Goal: Check status: Check status

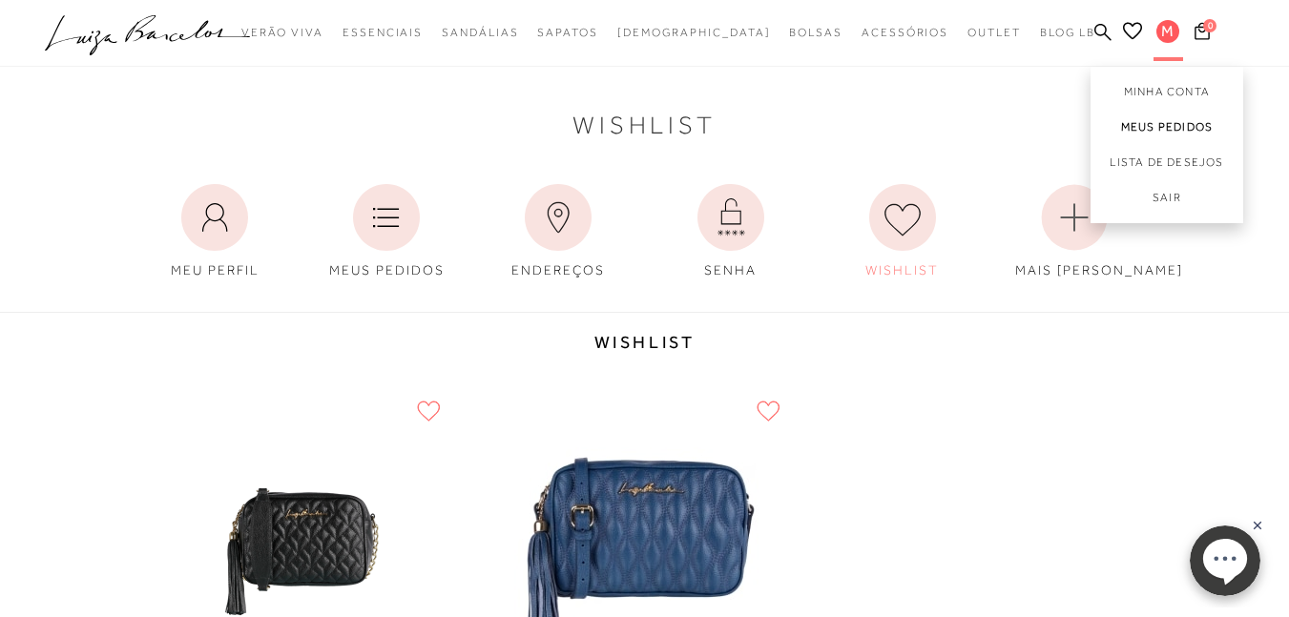
click at [1187, 120] on link "Meus Pedidos" at bounding box center [1166, 127] width 153 height 35
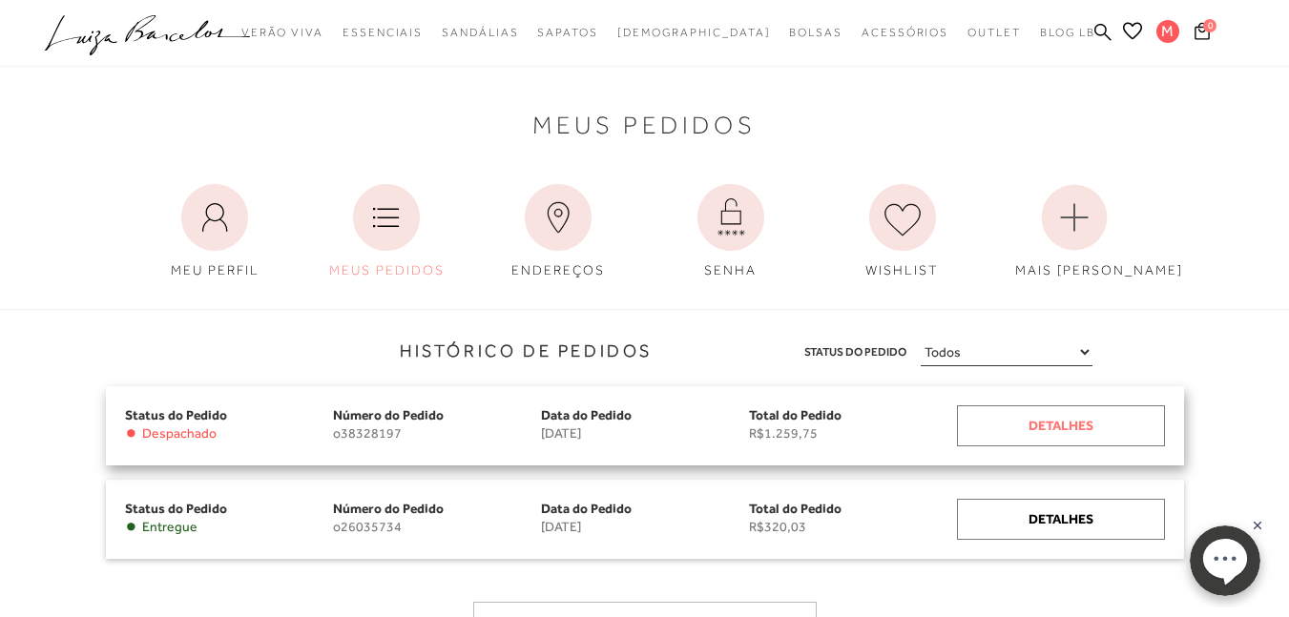
click at [1089, 410] on div "Detalhes" at bounding box center [1061, 425] width 208 height 41
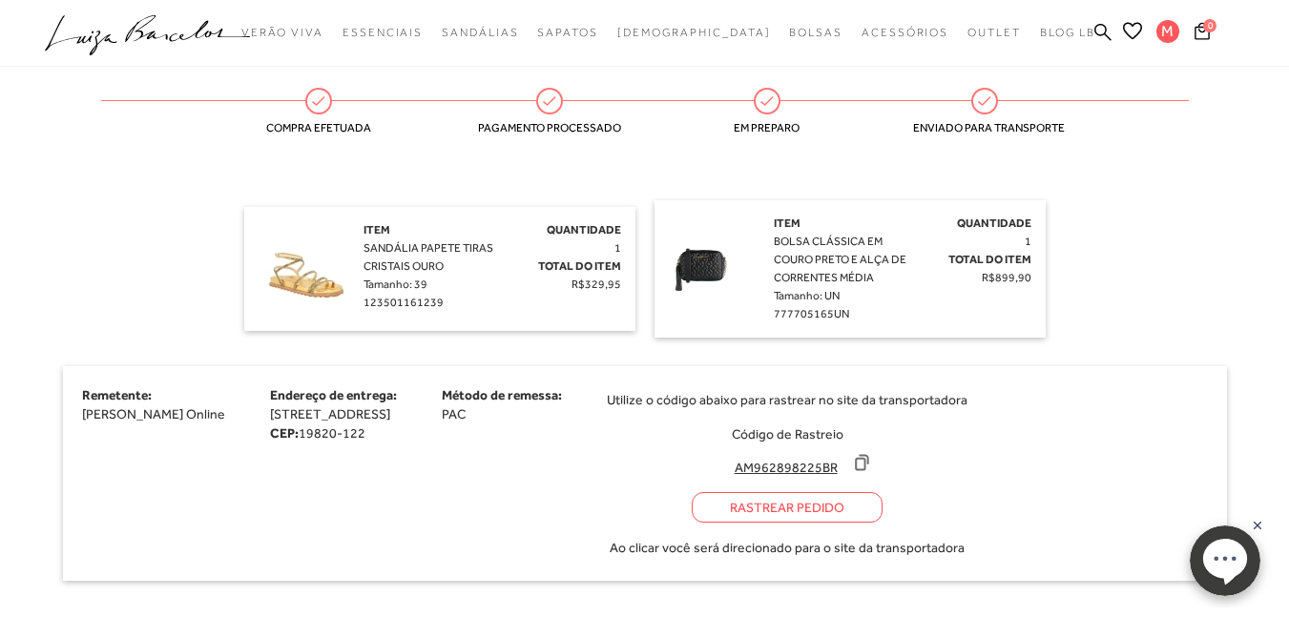
scroll to position [636, 0]
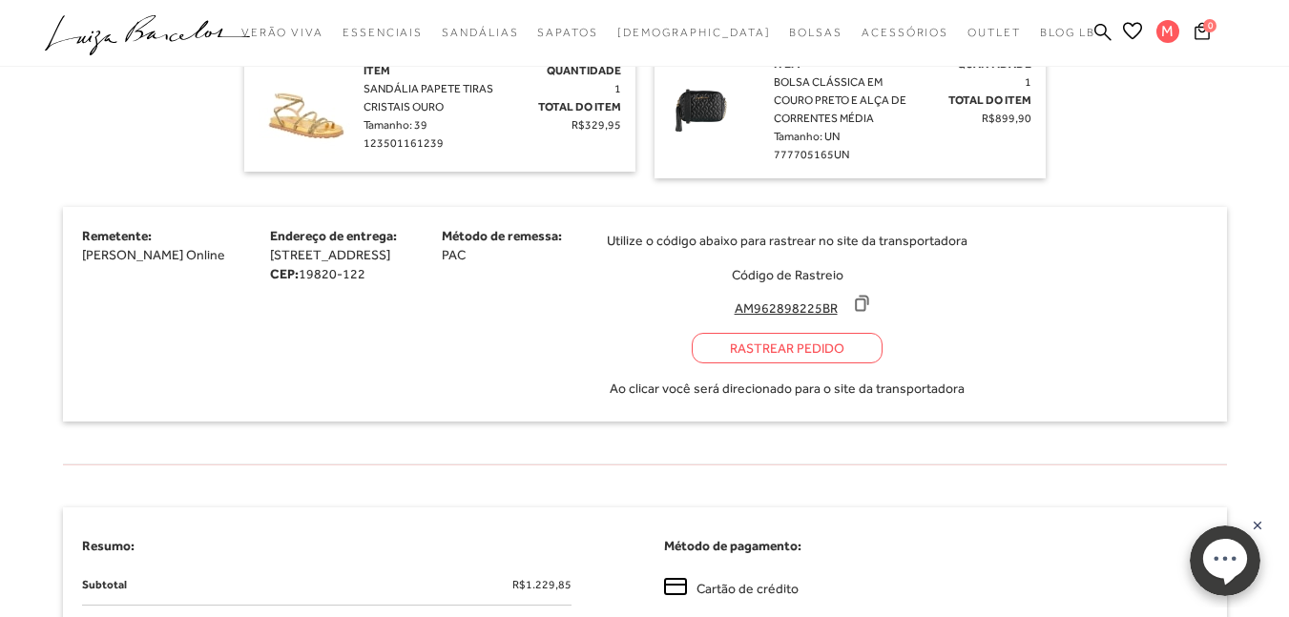
click at [849, 304] on input "AM962898225BR" at bounding box center [785, 308] width 127 height 19
click at [868, 299] on icon at bounding box center [862, 303] width 12 height 14
click at [882, 348] on div "Rastrear Pedido" at bounding box center [787, 348] width 191 height 31
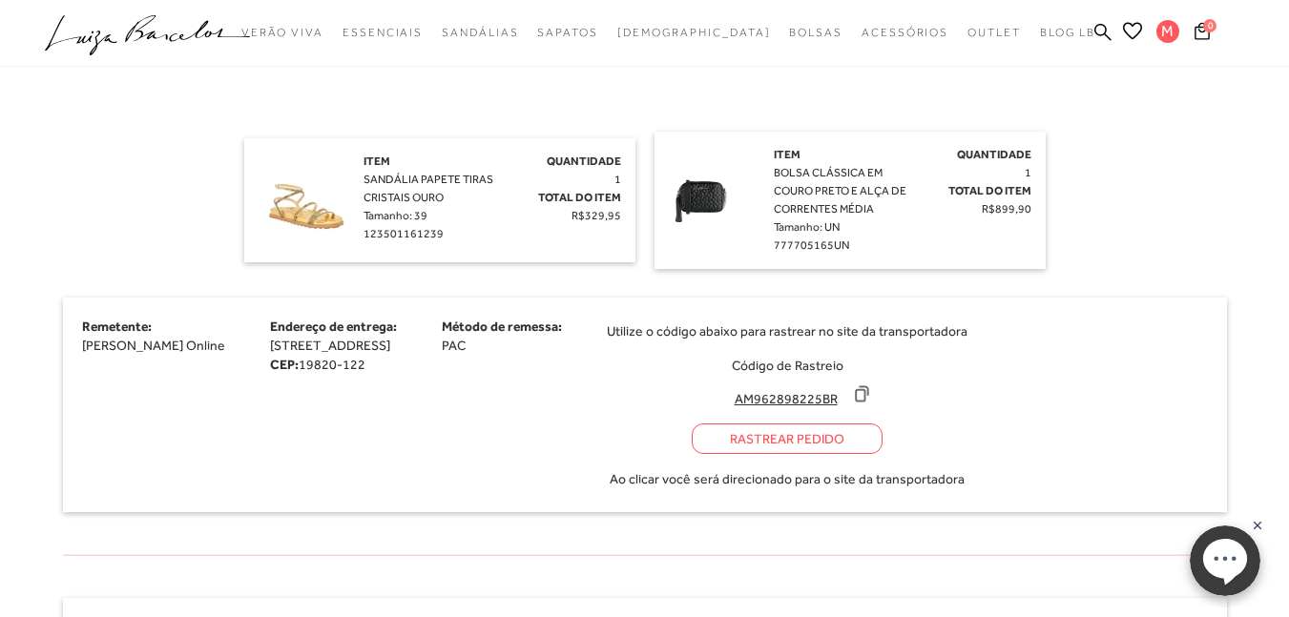
scroll to position [318, 0]
